Goal: Task Accomplishment & Management: Complete application form

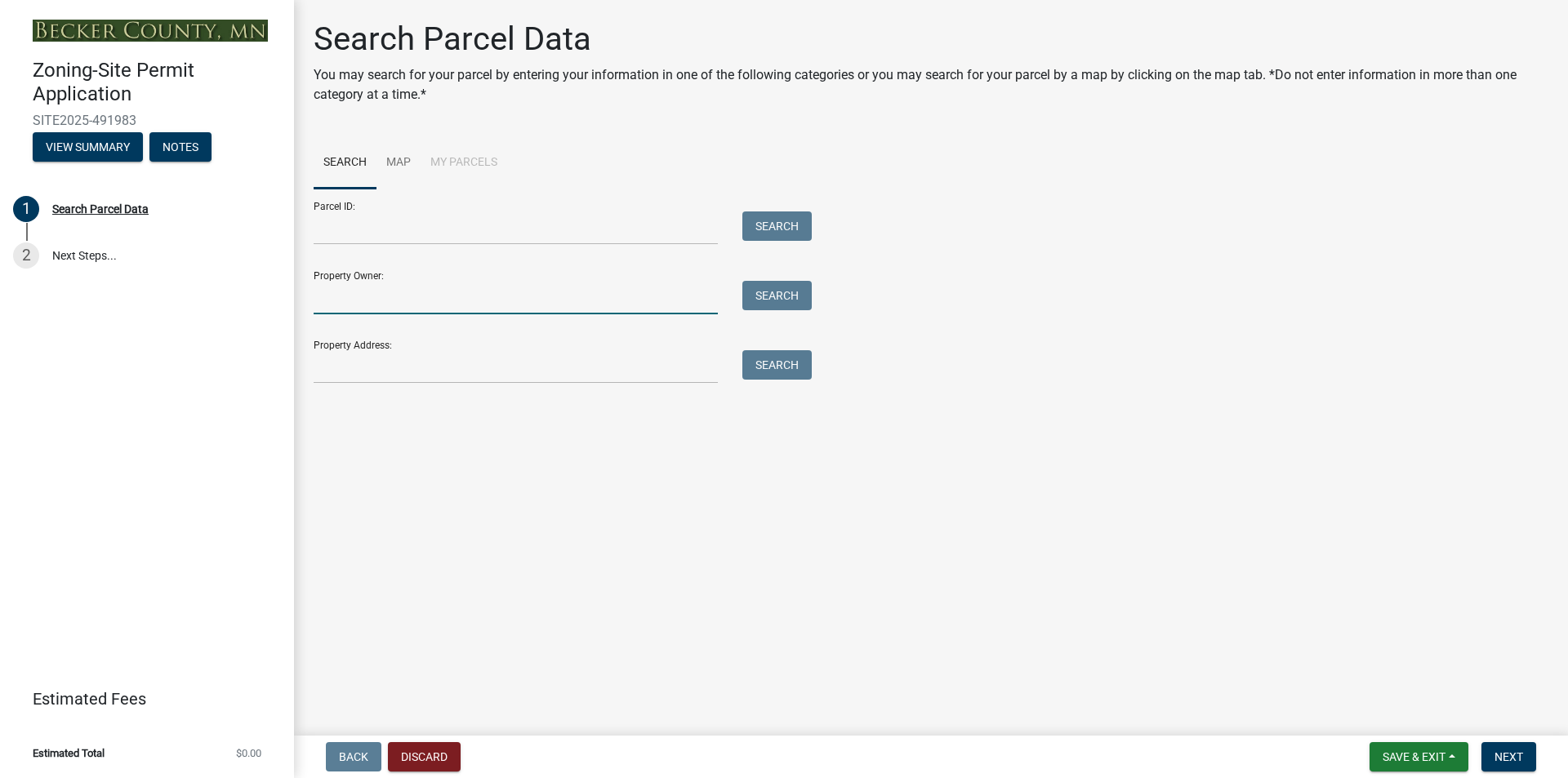
click at [365, 298] on input "Property Owner:" at bounding box center [515, 298] width 404 height 34
type input "warren wilson"
click at [770, 289] on button "Search" at bounding box center [777, 296] width 70 height 30
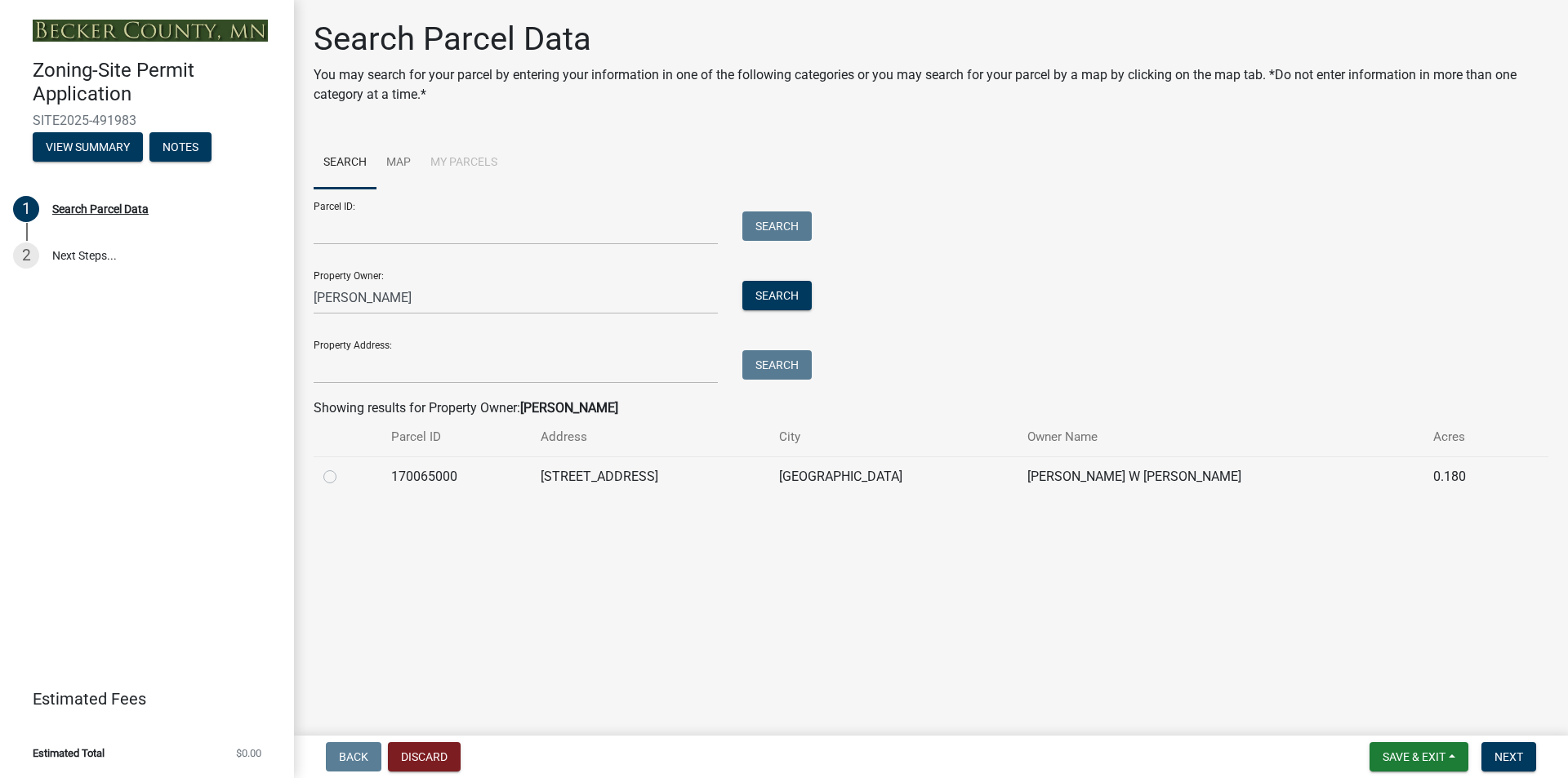
click at [343, 467] on label at bounding box center [343, 467] width 0 height 0
click at [343, 476] on input "radio" at bounding box center [348, 472] width 11 height 11
radio input "true"
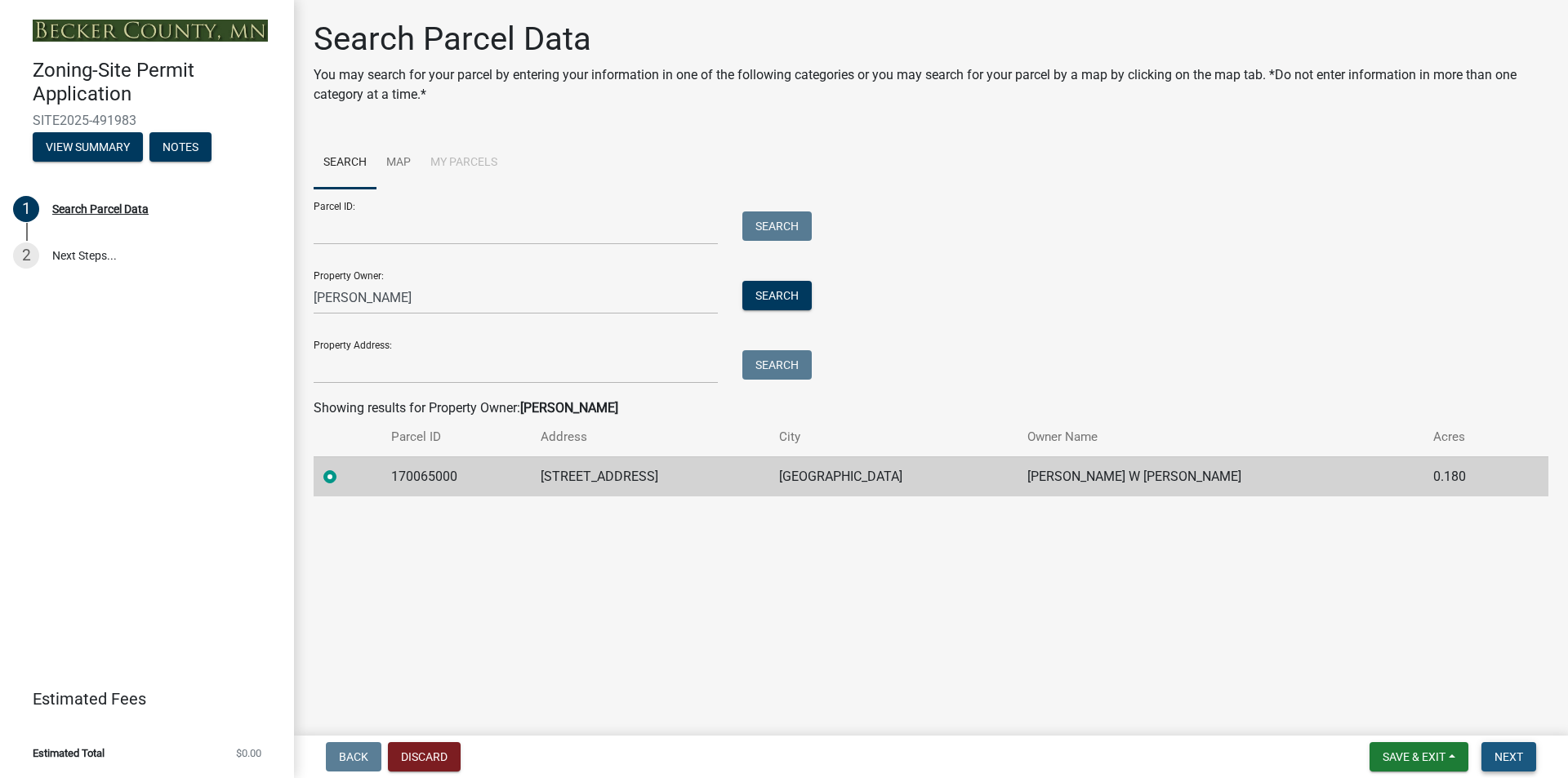
click at [1512, 753] on span "Next" at bounding box center [1509, 757] width 29 height 13
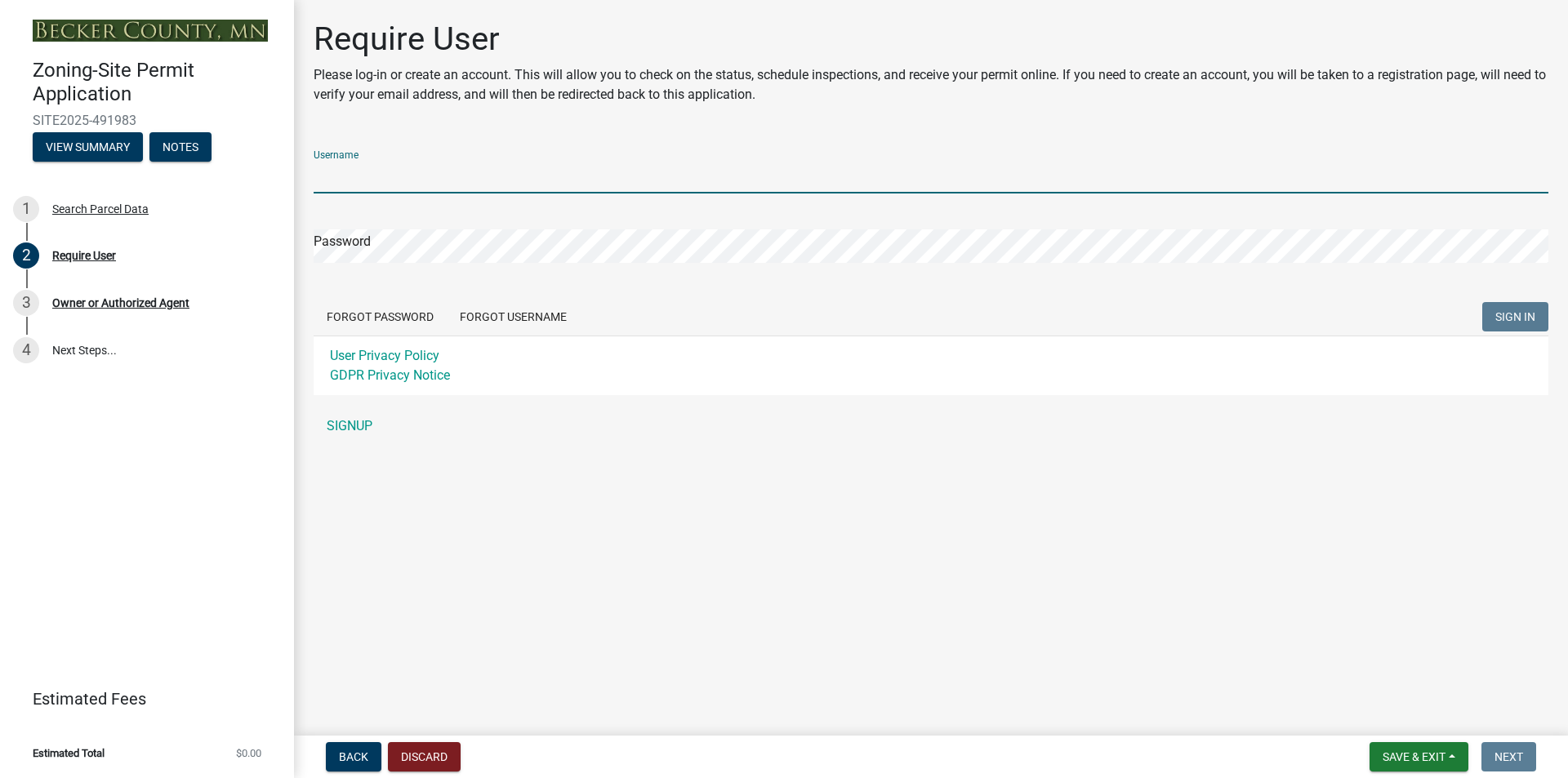
click at [386, 175] on input "Username" at bounding box center [931, 176] width 1235 height 34
type input "W"
type input "ww345"
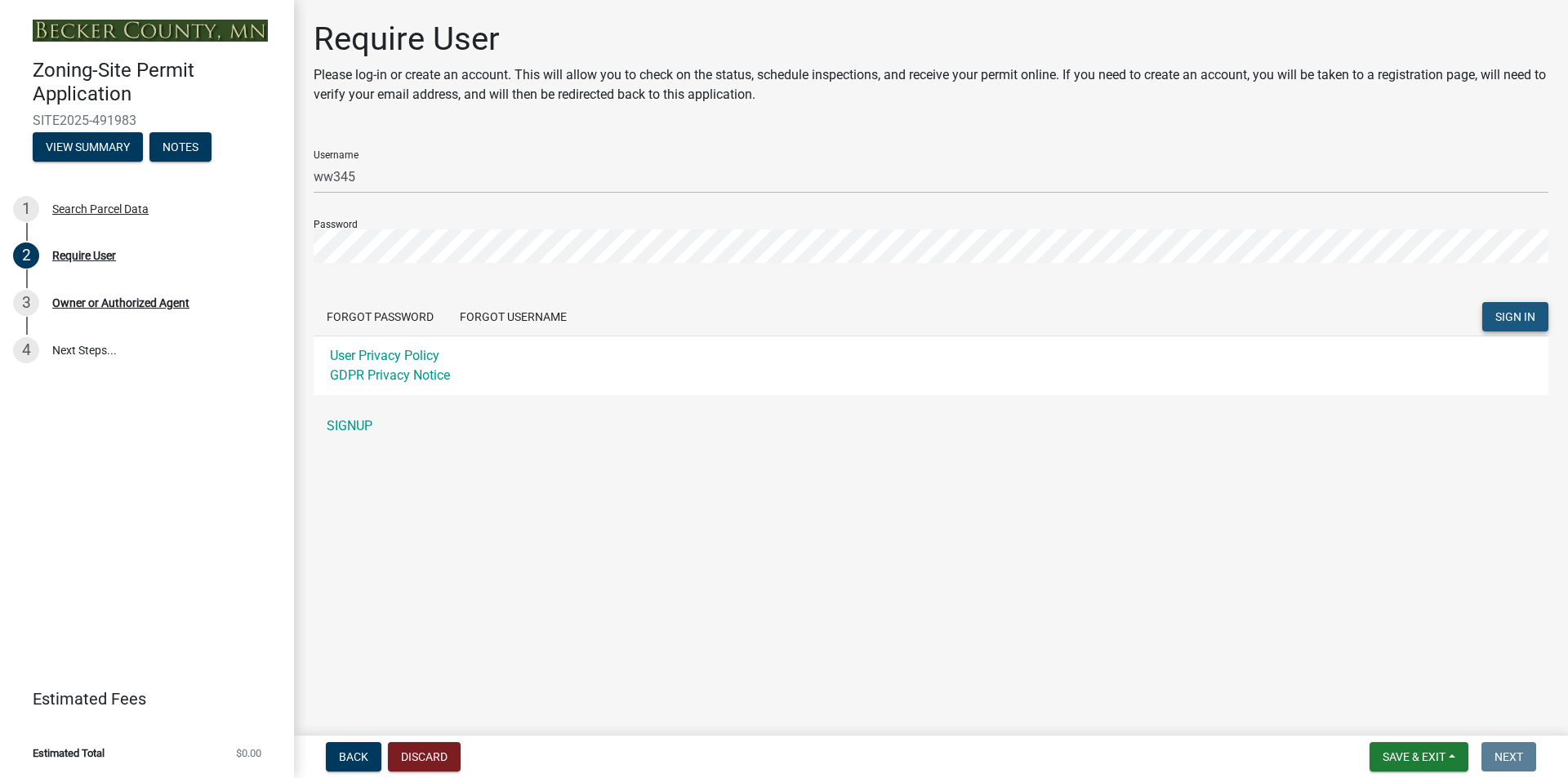
click at [1531, 310] on span "SIGN IN" at bounding box center [1516, 316] width 40 height 13
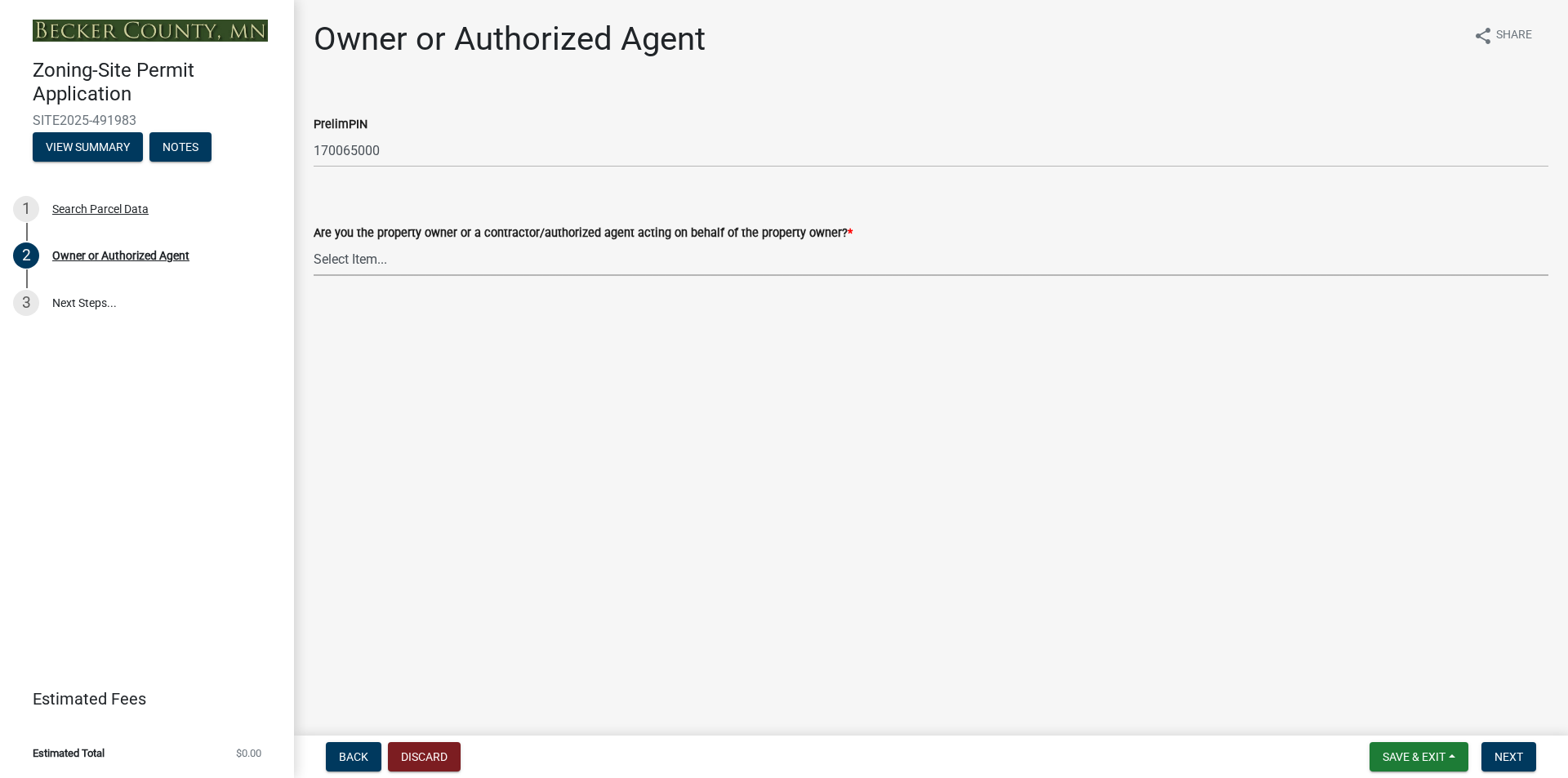
click at [366, 262] on select "Select Item... Property Owner Authorized Agent" at bounding box center [931, 259] width 1235 height 34
click at [313, 243] on select "Select Item... Property Owner Authorized Agent" at bounding box center [931, 259] width 1235 height 34
select select "3c674549-ed69-405f-b795-9fa3f7d47d9d"
click at [1503, 750] on span "Next" at bounding box center [1509, 757] width 29 height 13
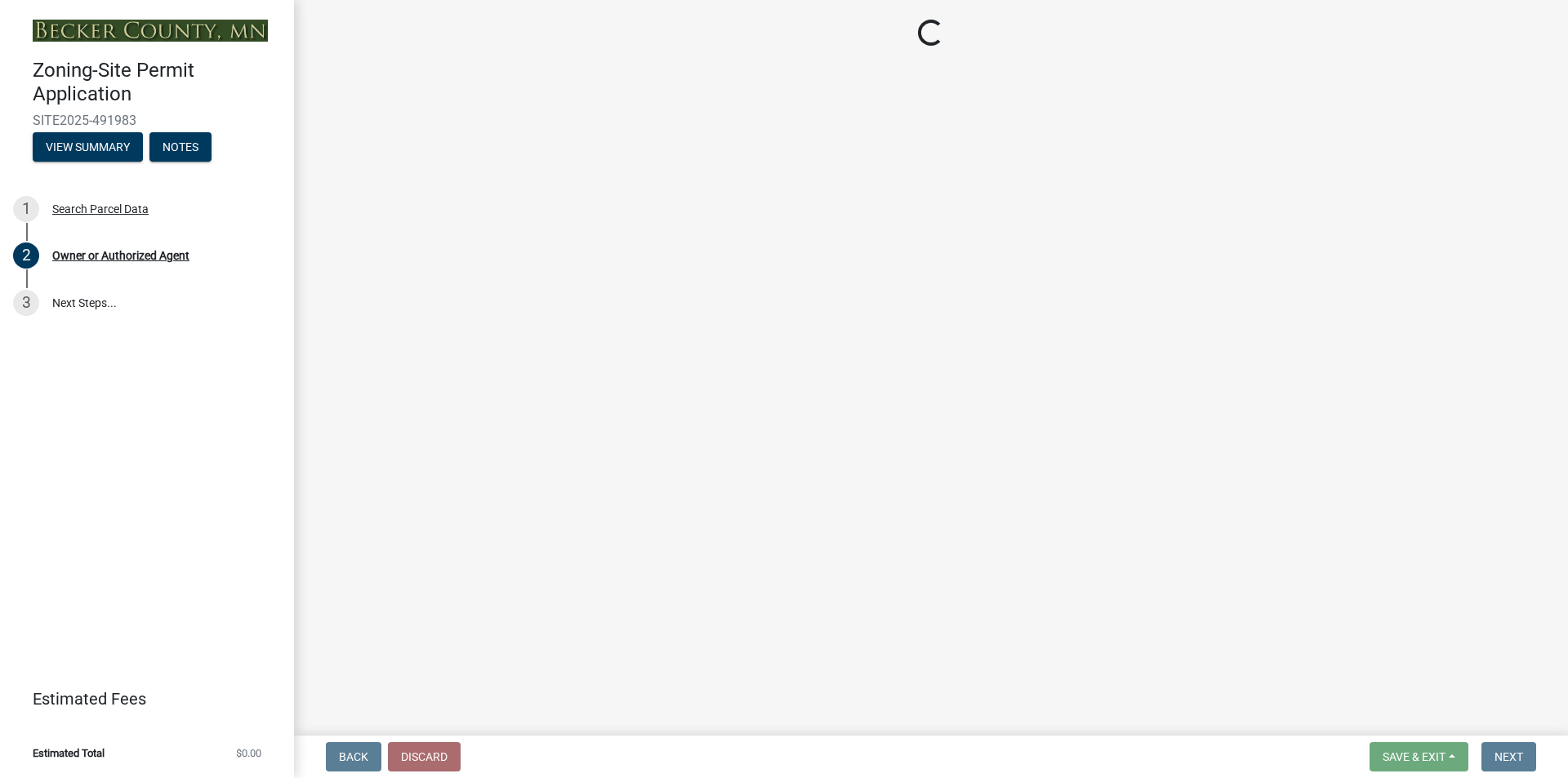
select select "2da4ad59-79e4-4897-a878-b9bb9cb10a27"
select select "9bce286e-d536-49ff-bab3-4b7d67f0814c"
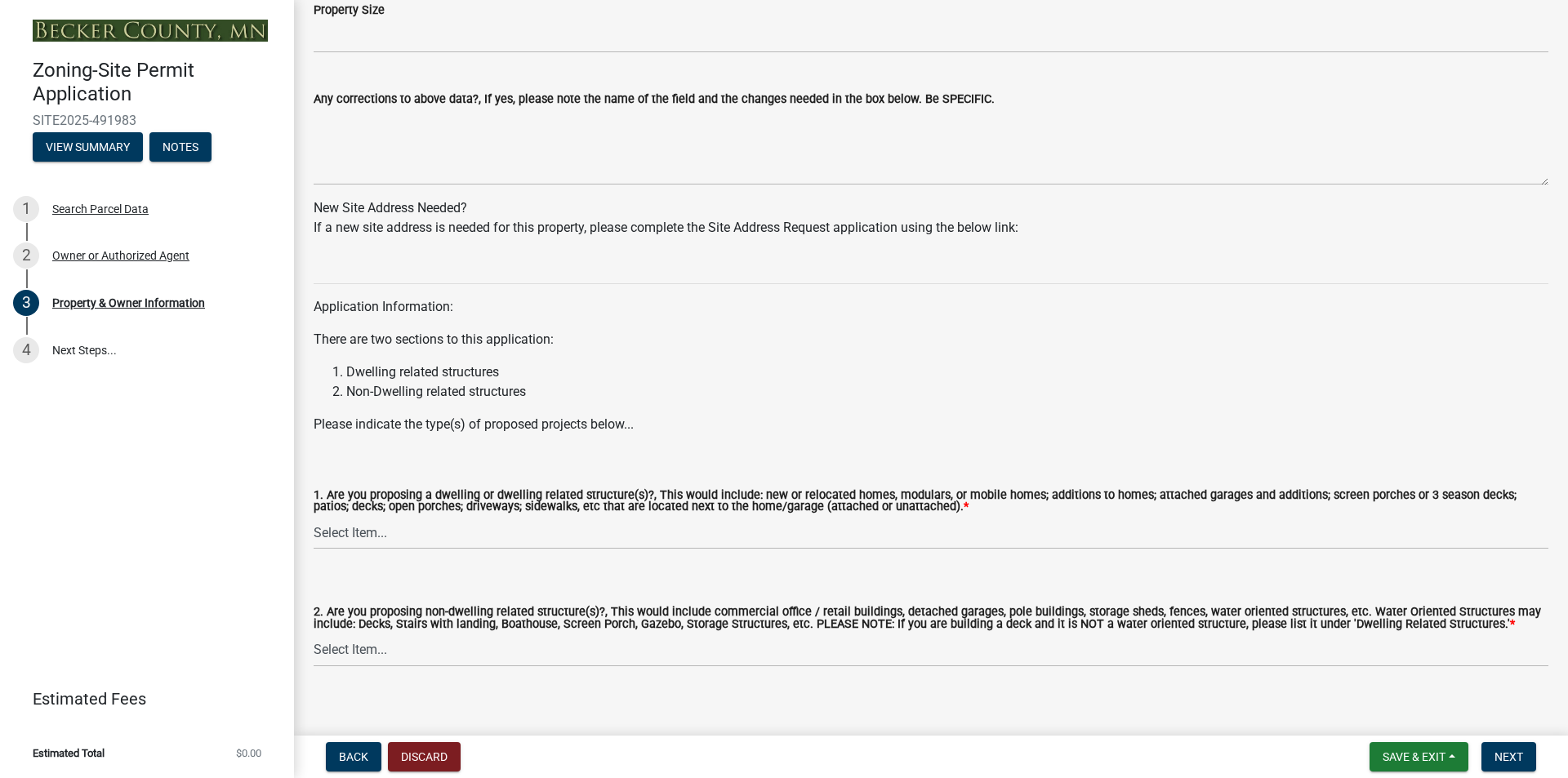
scroll to position [1428, 0]
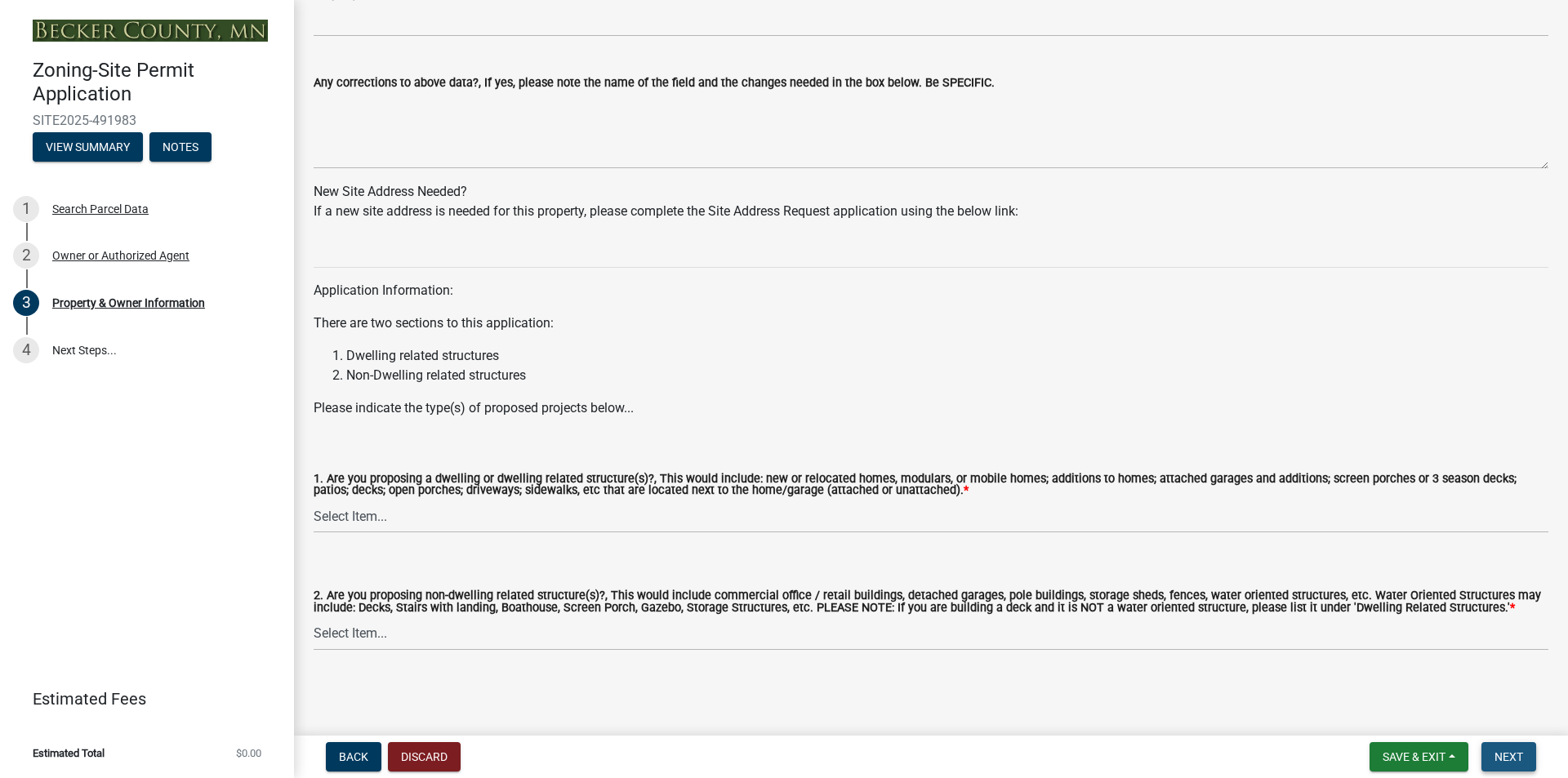
click at [1512, 757] on span "Next" at bounding box center [1509, 757] width 29 height 13
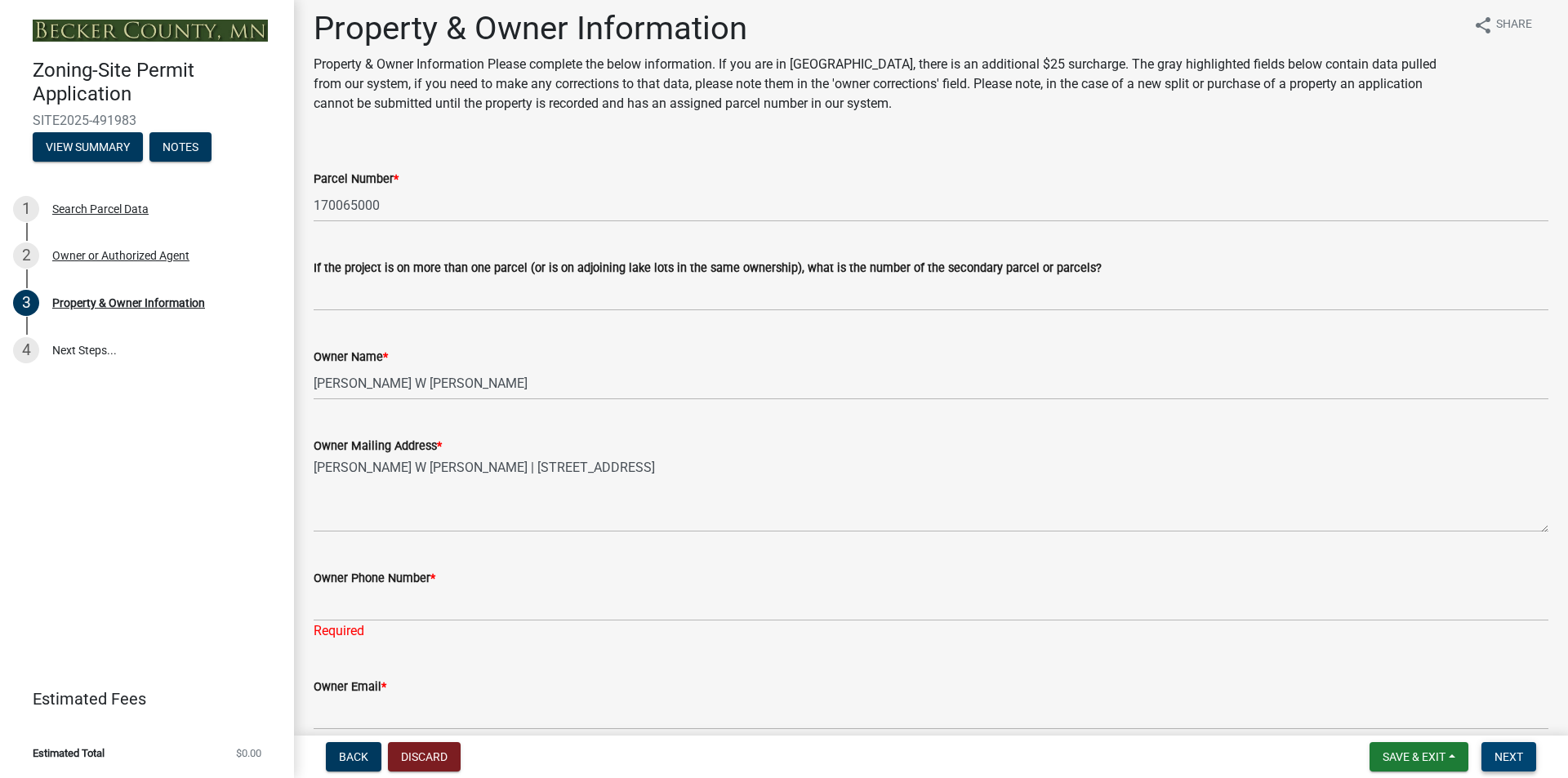
scroll to position [0, 0]
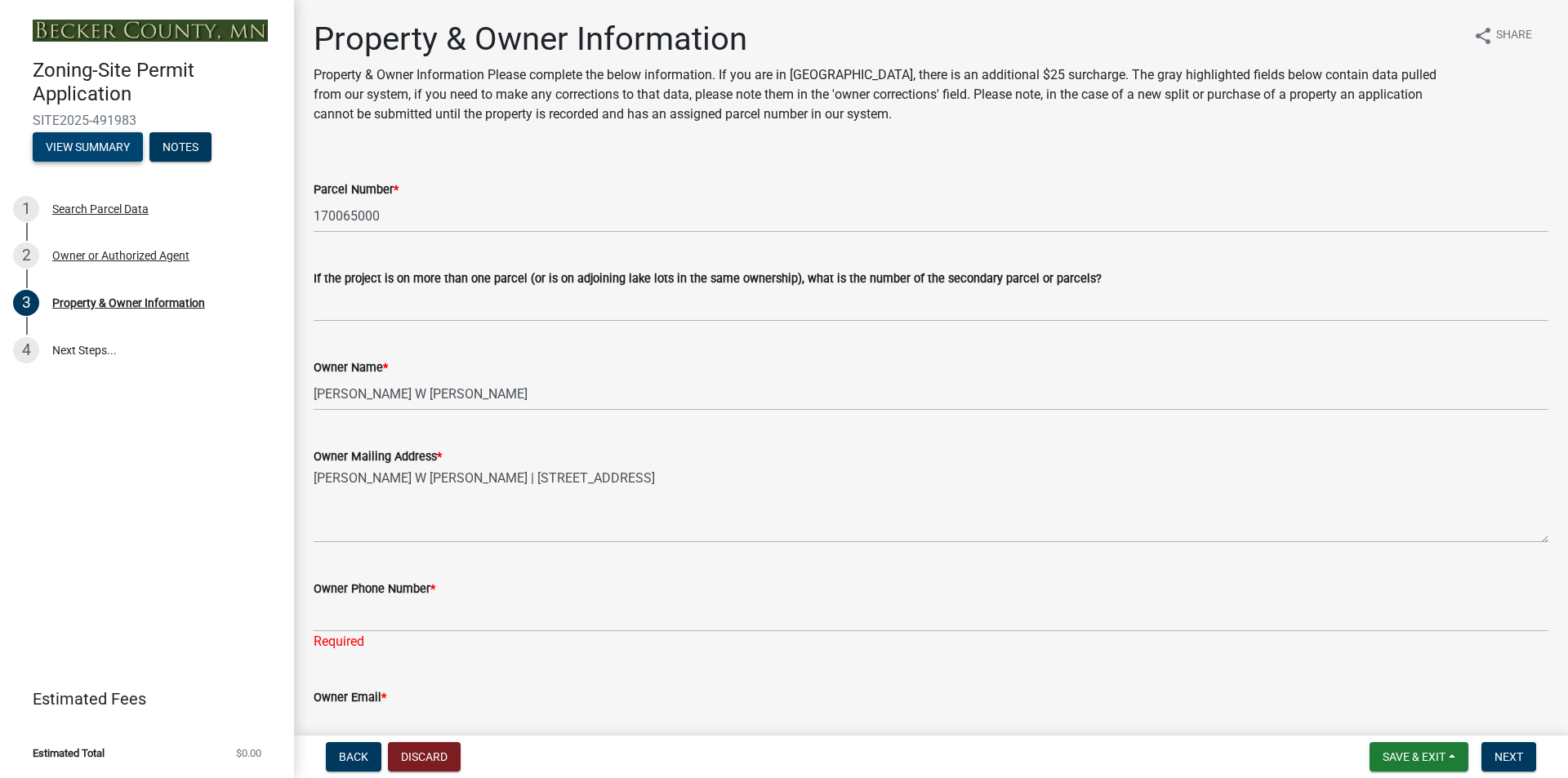
click at [85, 142] on button "View Summary" at bounding box center [88, 147] width 110 height 30
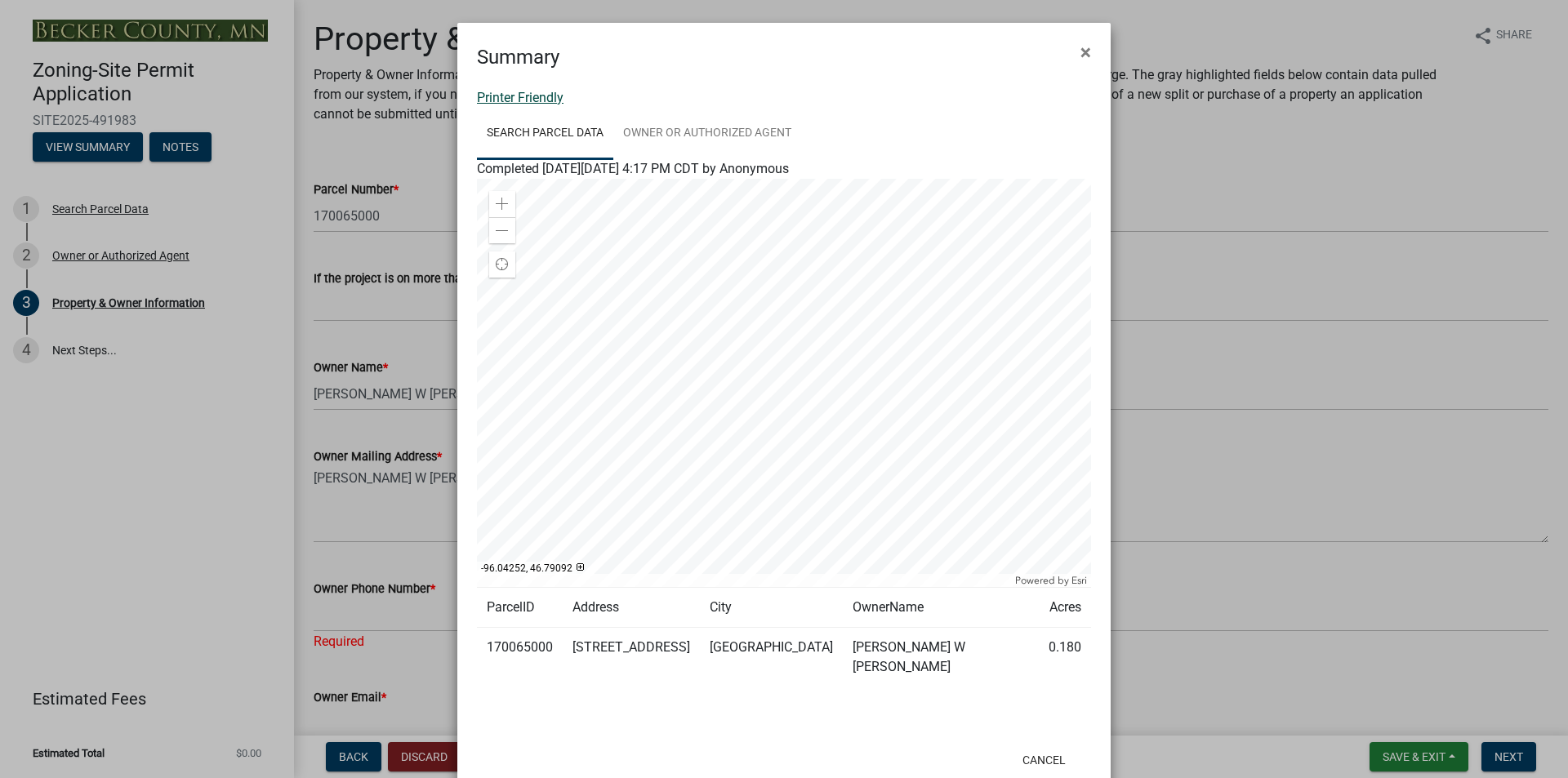
click at [525, 93] on link "Printer Friendly" at bounding box center [521, 98] width 87 height 16
click at [74, 348] on ngb-modal-window "Summary × Printer Friendly Search Parcel Data Owner or Authorized Agent Complet…" at bounding box center [784, 389] width 1568 height 778
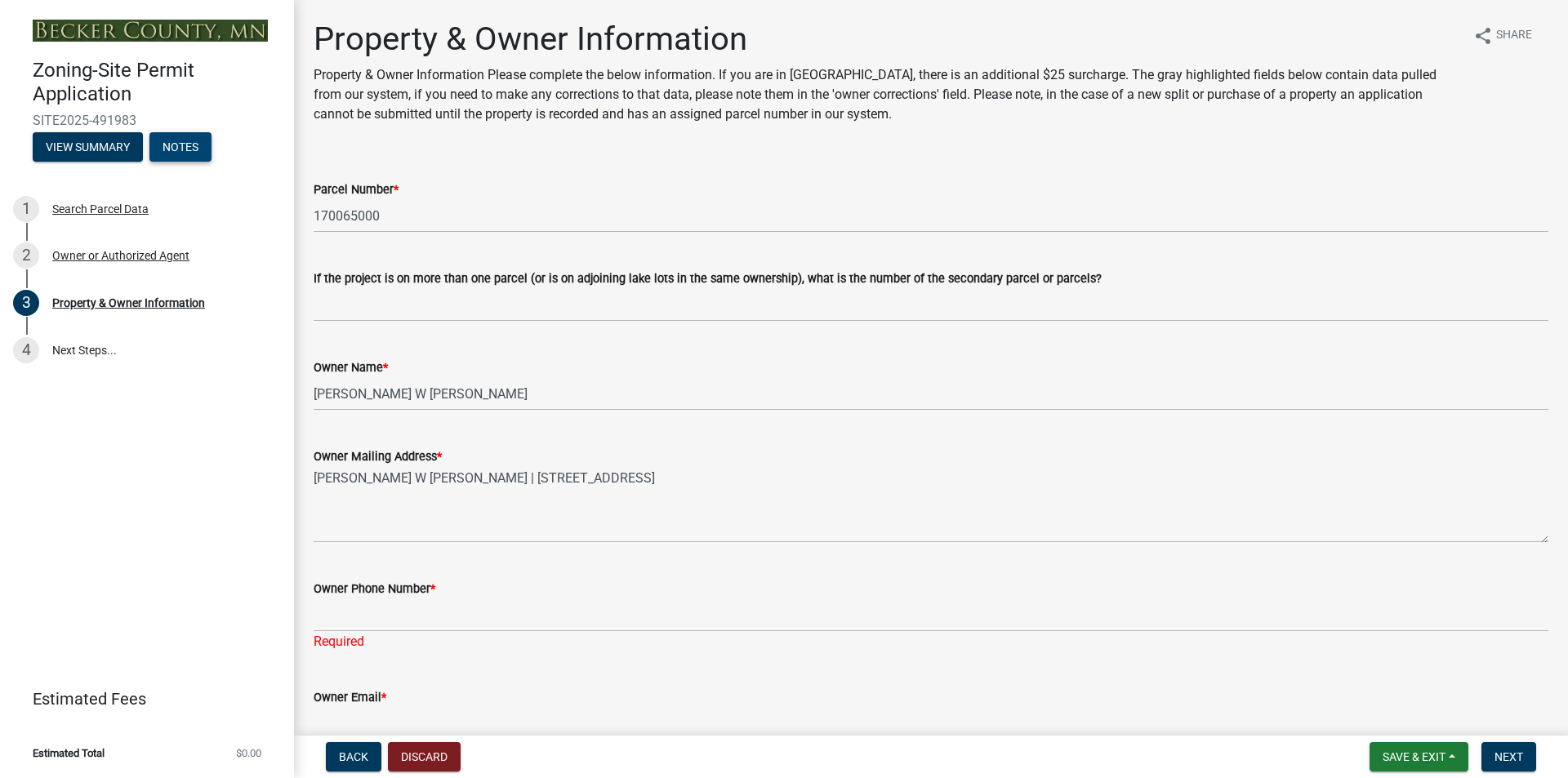
click at [180, 141] on button "Notes" at bounding box center [180, 147] width 62 height 30
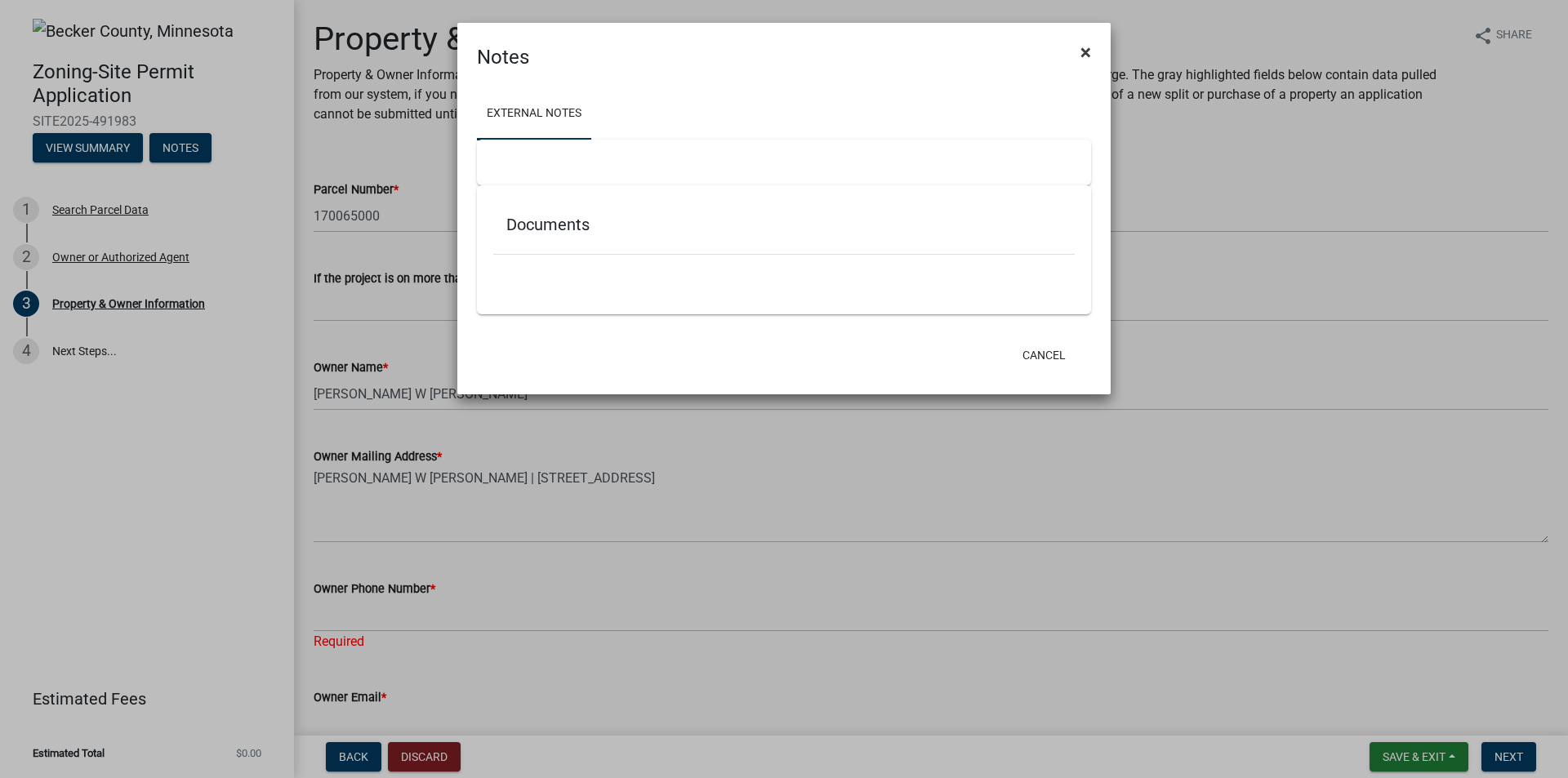
click at [1083, 48] on span "×" at bounding box center [1086, 52] width 11 height 23
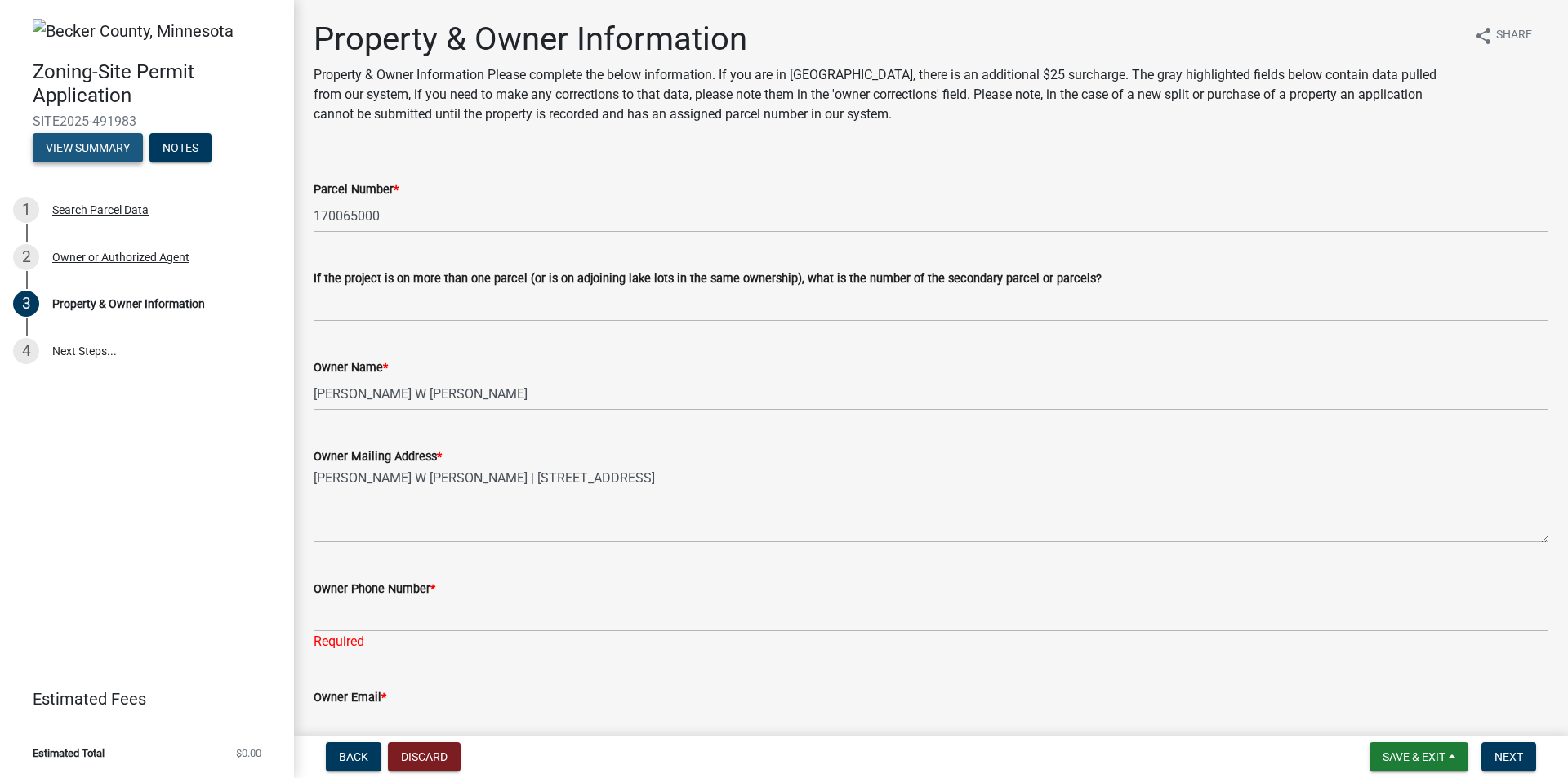
click at [103, 141] on button "View Summary" at bounding box center [88, 148] width 110 height 30
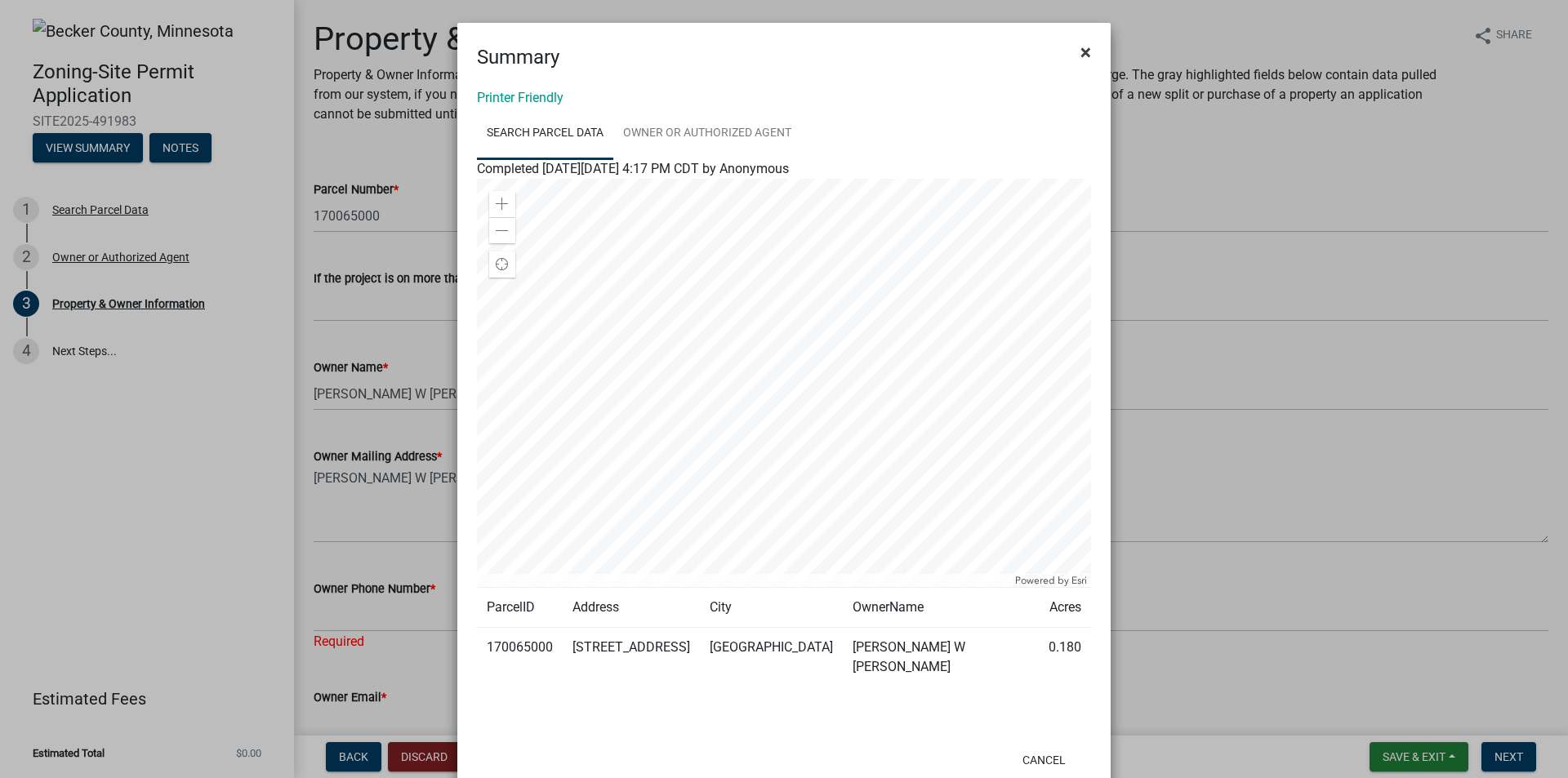
click at [1085, 44] on span "×" at bounding box center [1086, 52] width 11 height 23
